Goal: Task Accomplishment & Management: Use online tool/utility

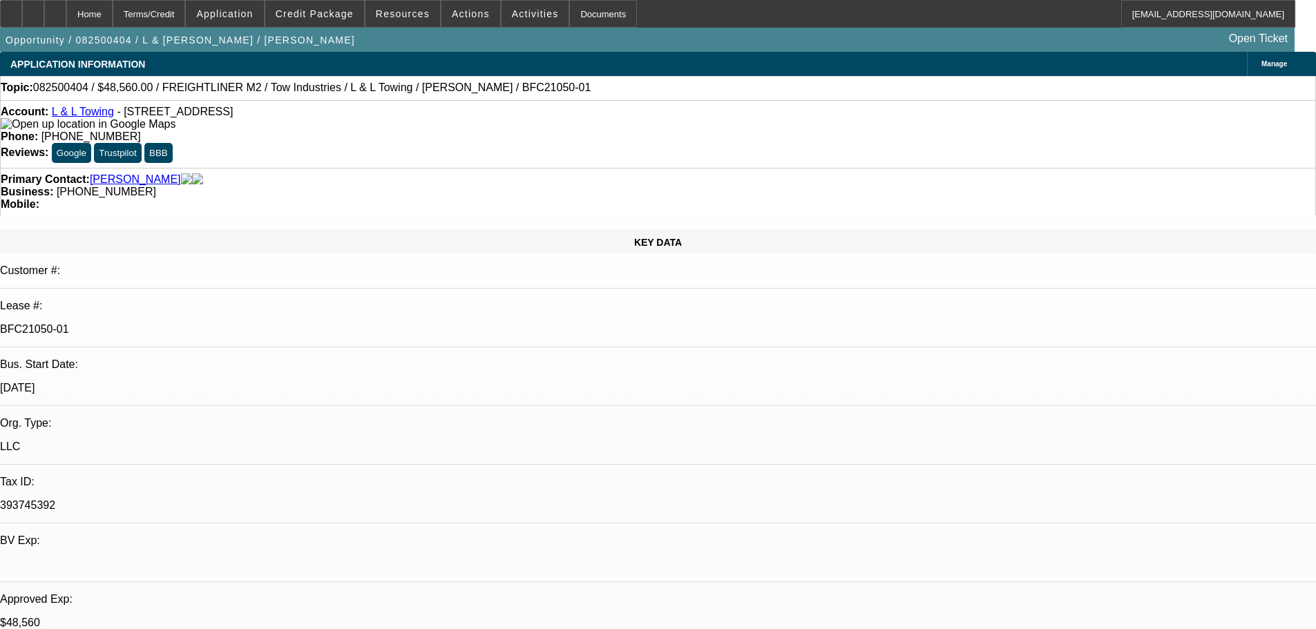
select select "0"
select select "2"
select select "0.1"
select select "4"
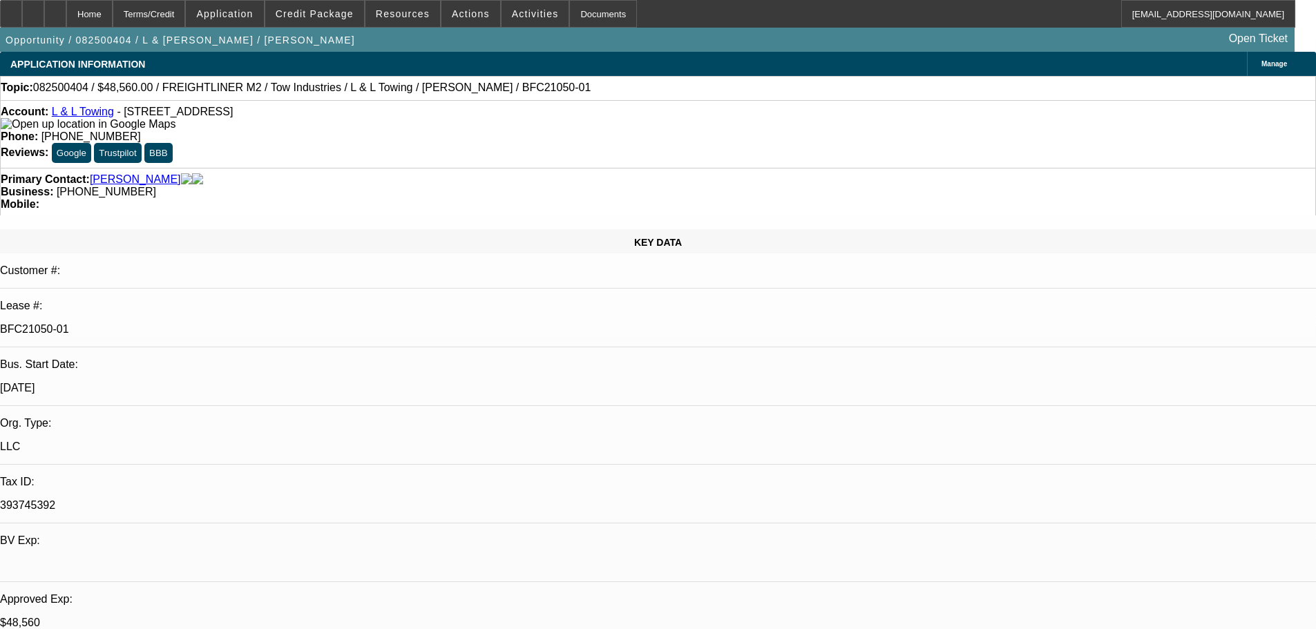
select select "0"
select select "2"
select select "0.1"
select select "4"
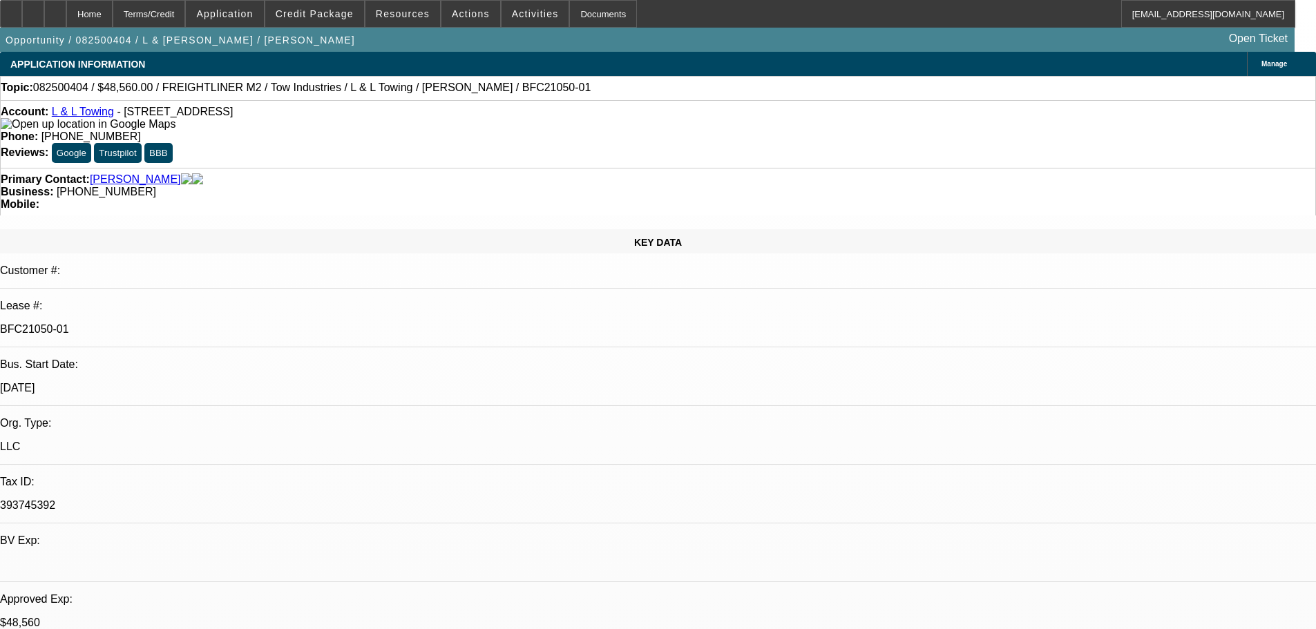
select select "0"
select select "2"
select select "0.1"
select select "4"
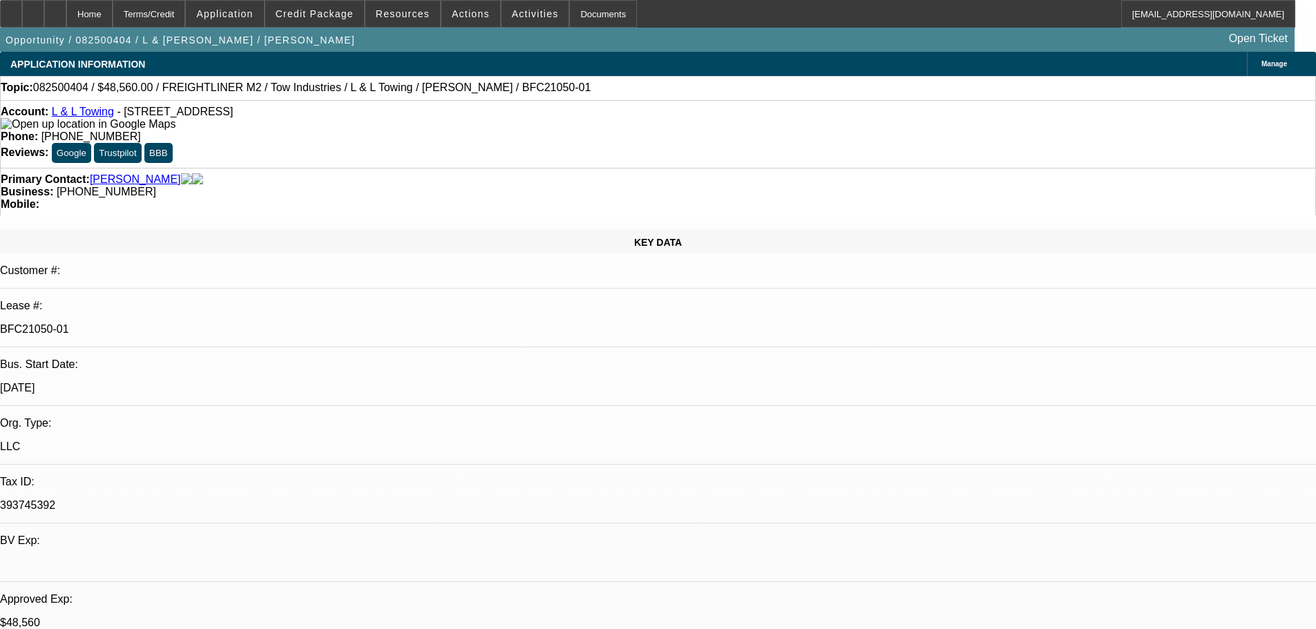
select select "0"
select select "2"
select select "0.1"
select select "4"
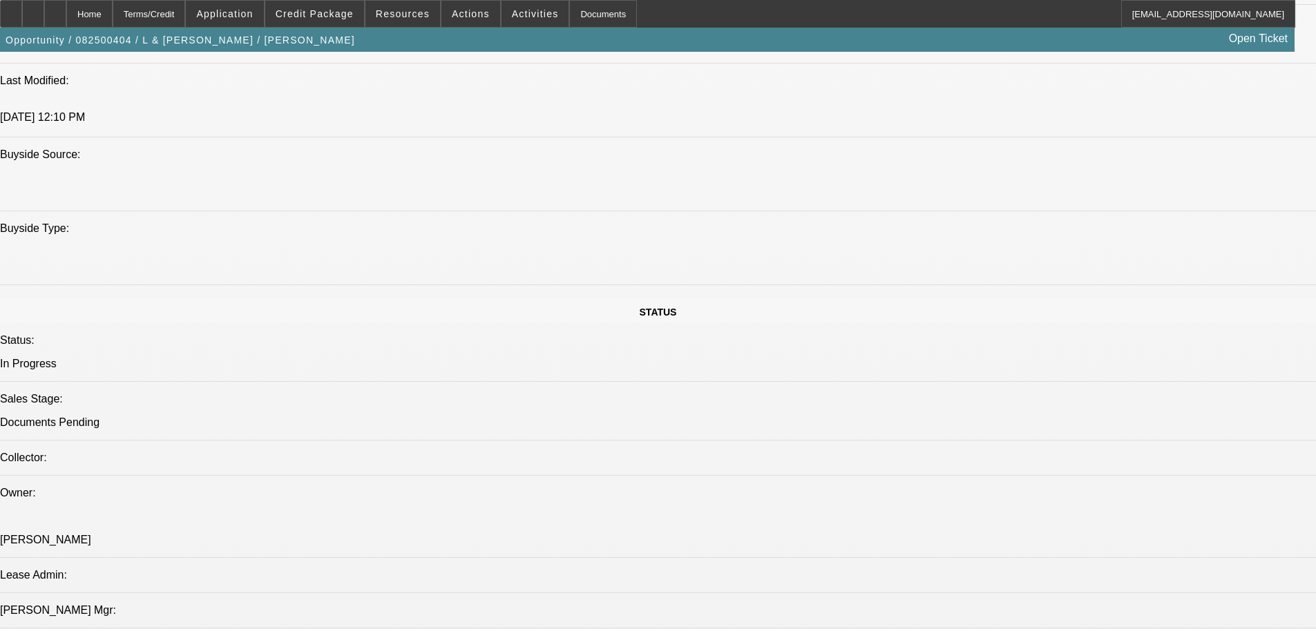
scroll to position [1243, 0]
